Goal: Task Accomplishment & Management: Manage account settings

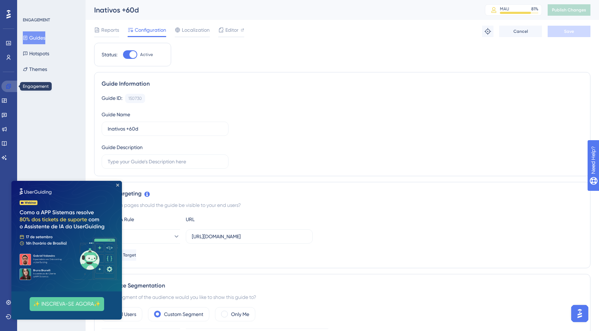
click at [9, 87] on icon at bounding box center [9, 86] width 6 height 6
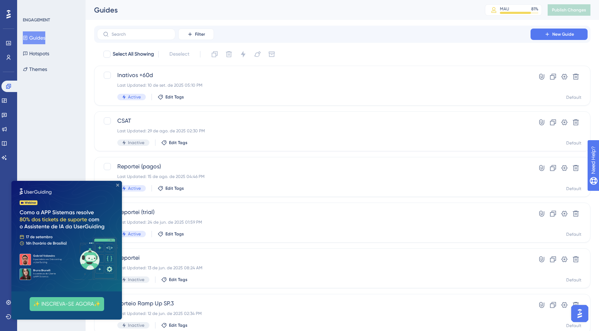
click at [119, 185] on icon "Close Preview" at bounding box center [117, 184] width 3 height 3
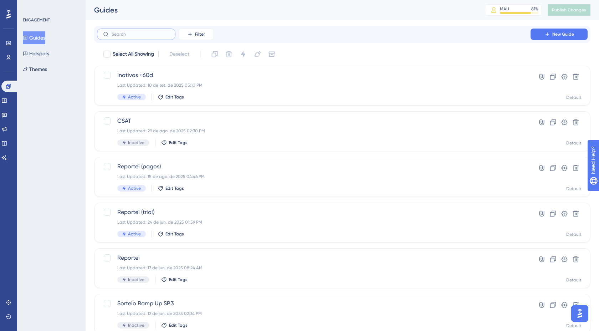
click at [150, 36] on input "text" at bounding box center [141, 34] width 58 height 5
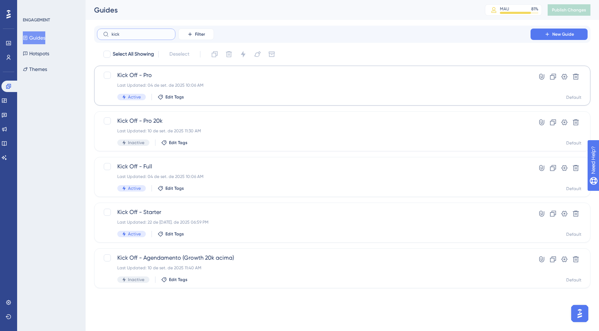
type input "kick"
click at [180, 86] on div "Last Updated: 04 de set. de 2025 10:06 AM" at bounding box center [313, 85] width 393 height 6
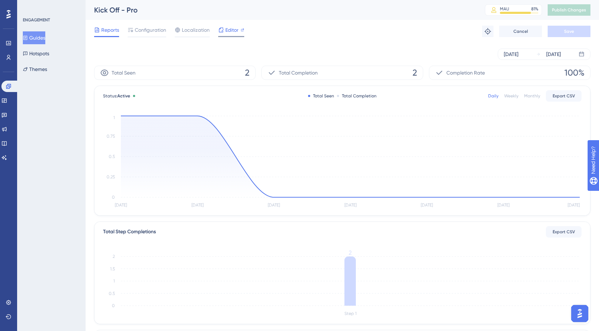
click at [230, 29] on span "Editor" at bounding box center [231, 30] width 13 height 9
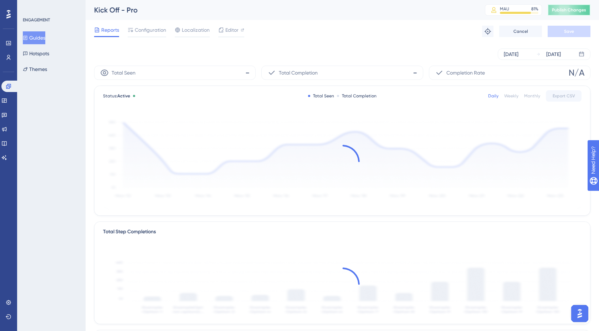
click at [571, 12] on span "Publish Changes" at bounding box center [569, 10] width 34 height 6
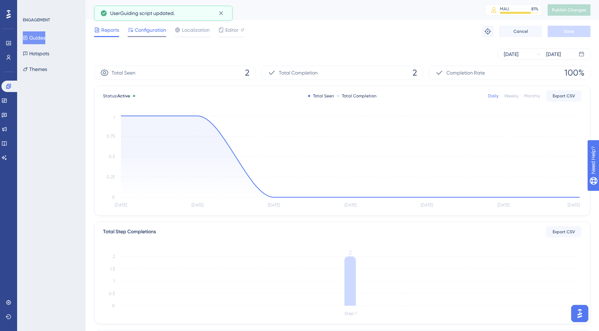
click at [144, 33] on span "Configuration" at bounding box center [150, 30] width 31 height 9
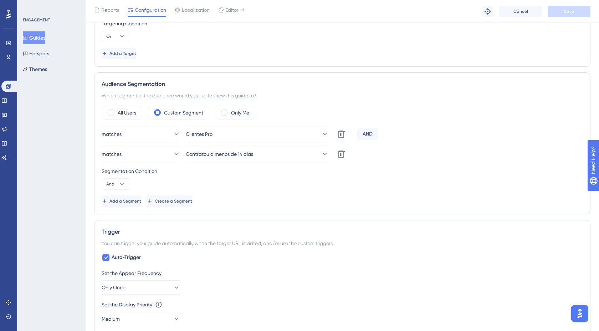
scroll to position [253, 0]
click at [262, 135] on button "Clientes Pro" at bounding box center [257, 133] width 143 height 14
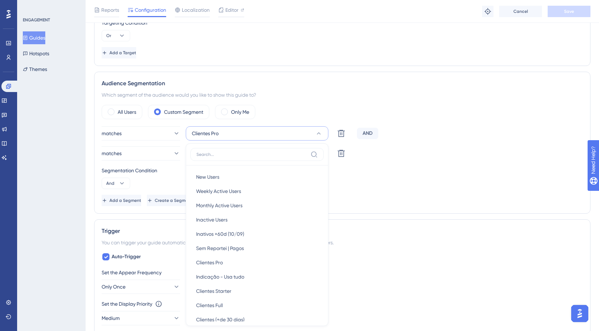
scroll to position [321, 0]
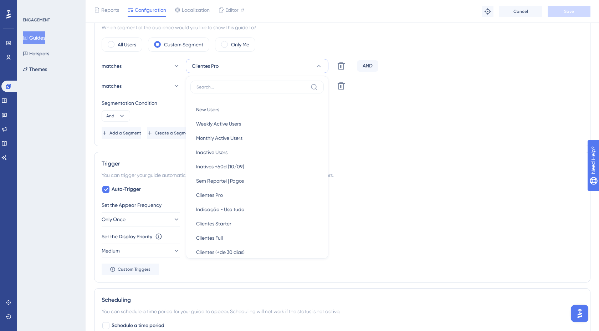
click at [237, 85] on input at bounding box center [251, 87] width 111 height 6
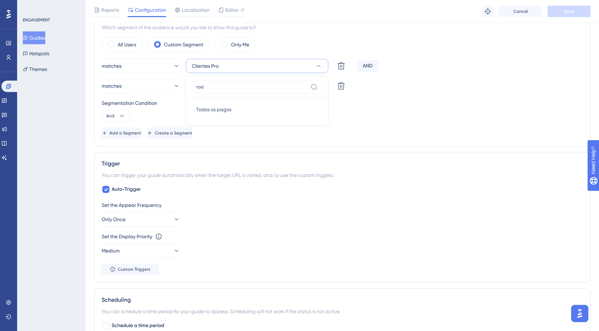
type input "todo"
click at [252, 112] on div "Todos os pagos Todos os pagos" at bounding box center [257, 109] width 122 height 14
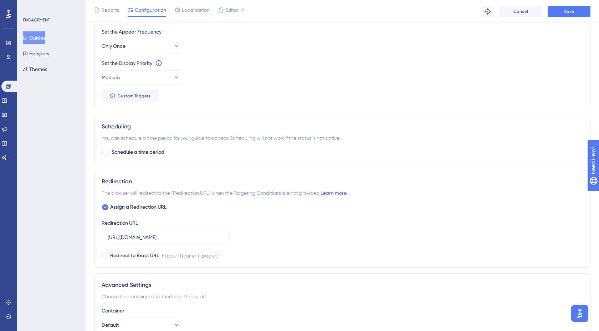
scroll to position [564, 0]
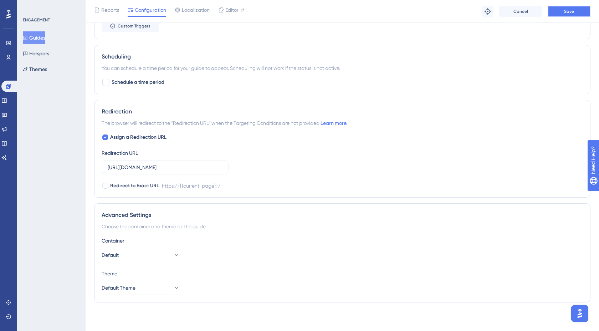
click at [555, 13] on button "Save" at bounding box center [568, 11] width 43 height 11
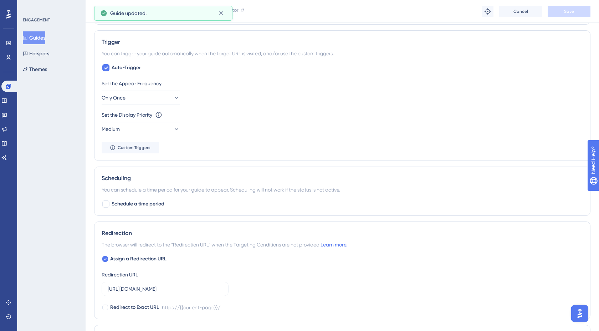
scroll to position [0, 0]
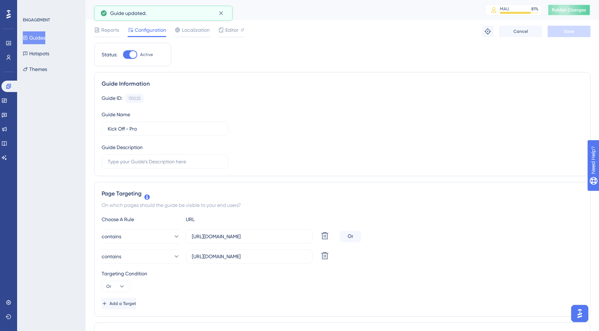
click at [563, 13] on button "Publish Changes" at bounding box center [568, 9] width 43 height 11
click at [12, 87] on link at bounding box center [9, 86] width 17 height 11
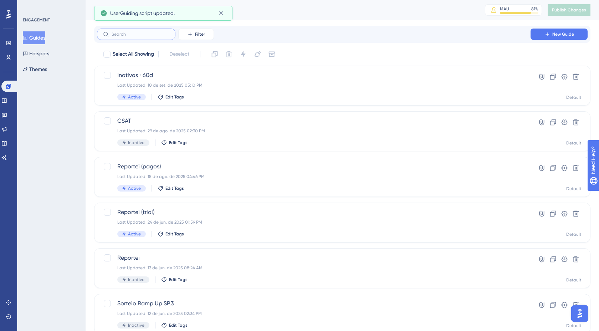
click at [154, 32] on input "text" at bounding box center [141, 34] width 58 height 5
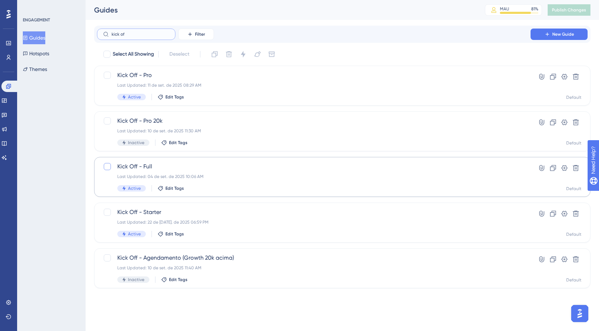
type input "kick of"
click at [108, 165] on div at bounding box center [107, 166] width 7 height 7
checkbox input "true"
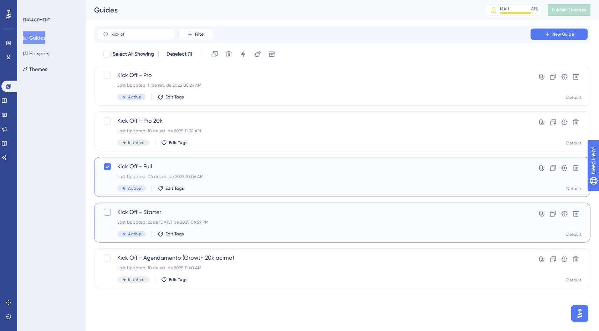
click at [109, 216] on label at bounding box center [108, 212] width 10 height 9
checkbox input "true"
click at [243, 54] on icon at bounding box center [243, 54] width 5 height 6
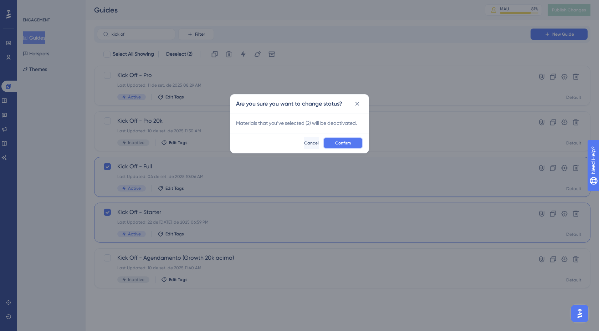
click at [342, 146] on button "Confirm" at bounding box center [343, 142] width 40 height 11
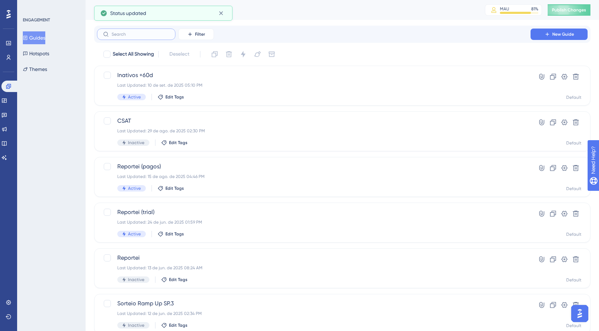
click at [155, 33] on input "text" at bounding box center [141, 34] width 58 height 5
type input "kick"
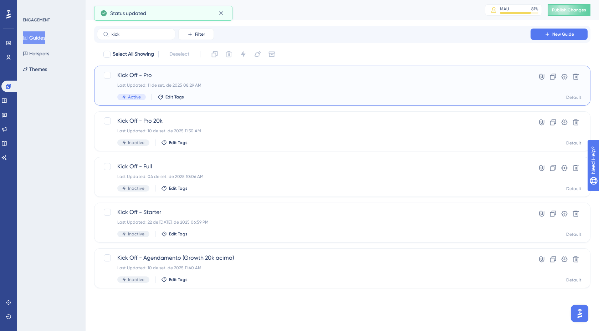
click at [167, 79] on span "Kick Off - Pro" at bounding box center [313, 75] width 393 height 9
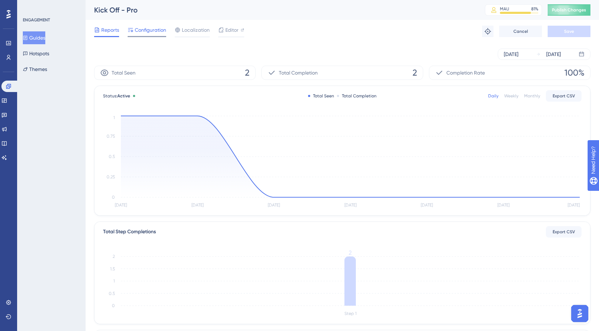
click at [146, 32] on span "Configuration" at bounding box center [150, 30] width 31 height 9
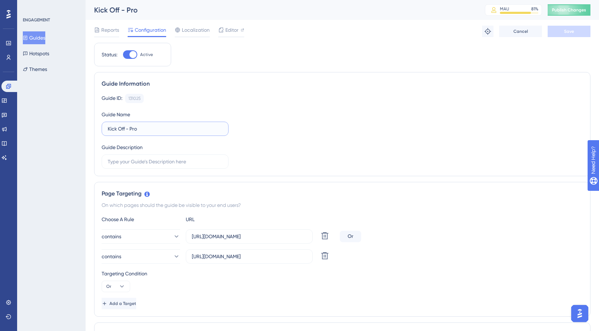
drag, startPoint x: 128, startPoint y: 129, endPoint x: 174, endPoint y: 129, distance: 46.0
click at [174, 129] on input "Kick Off - Pro" at bounding box center [165, 129] width 115 height 8
type input "Kick Off - Geral"
click at [563, 27] on button "Save" at bounding box center [568, 31] width 43 height 11
click at [572, 10] on span "Publish Changes" at bounding box center [569, 10] width 34 height 6
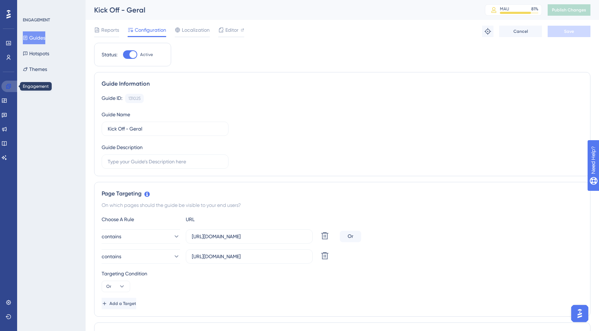
click at [9, 84] on icon at bounding box center [9, 86] width 6 height 6
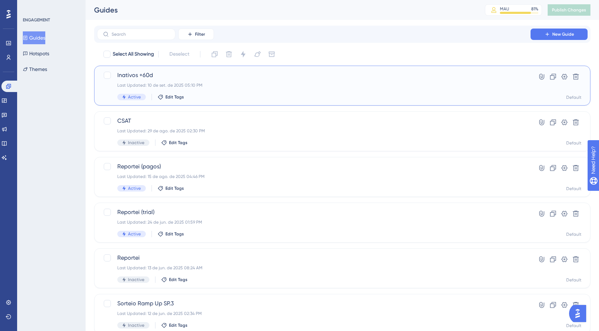
click at [197, 78] on span "Inativos +60d" at bounding box center [313, 75] width 393 height 9
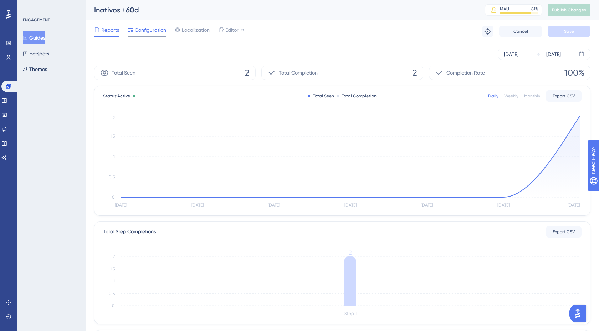
click at [144, 35] on div "Configuration" at bounding box center [147, 31] width 38 height 11
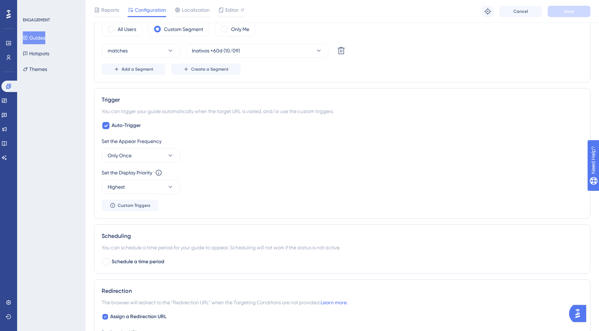
scroll to position [365, 0]
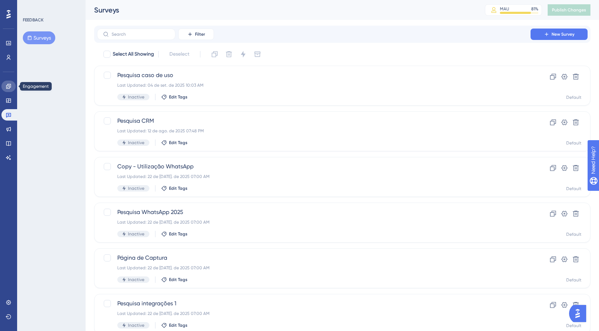
click at [7, 91] on link at bounding box center [8, 86] width 14 height 11
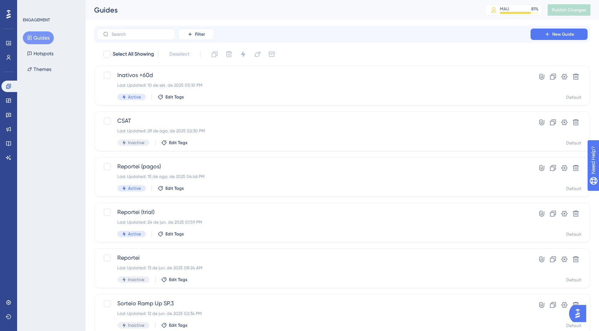
click at [7, 19] on icon at bounding box center [8, 14] width 4 height 9
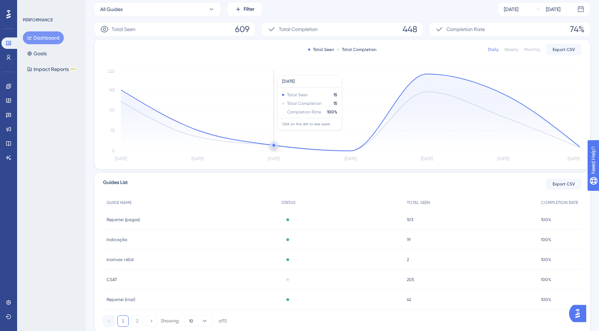
scroll to position [131, 0]
